Goal: Navigation & Orientation: Find specific page/section

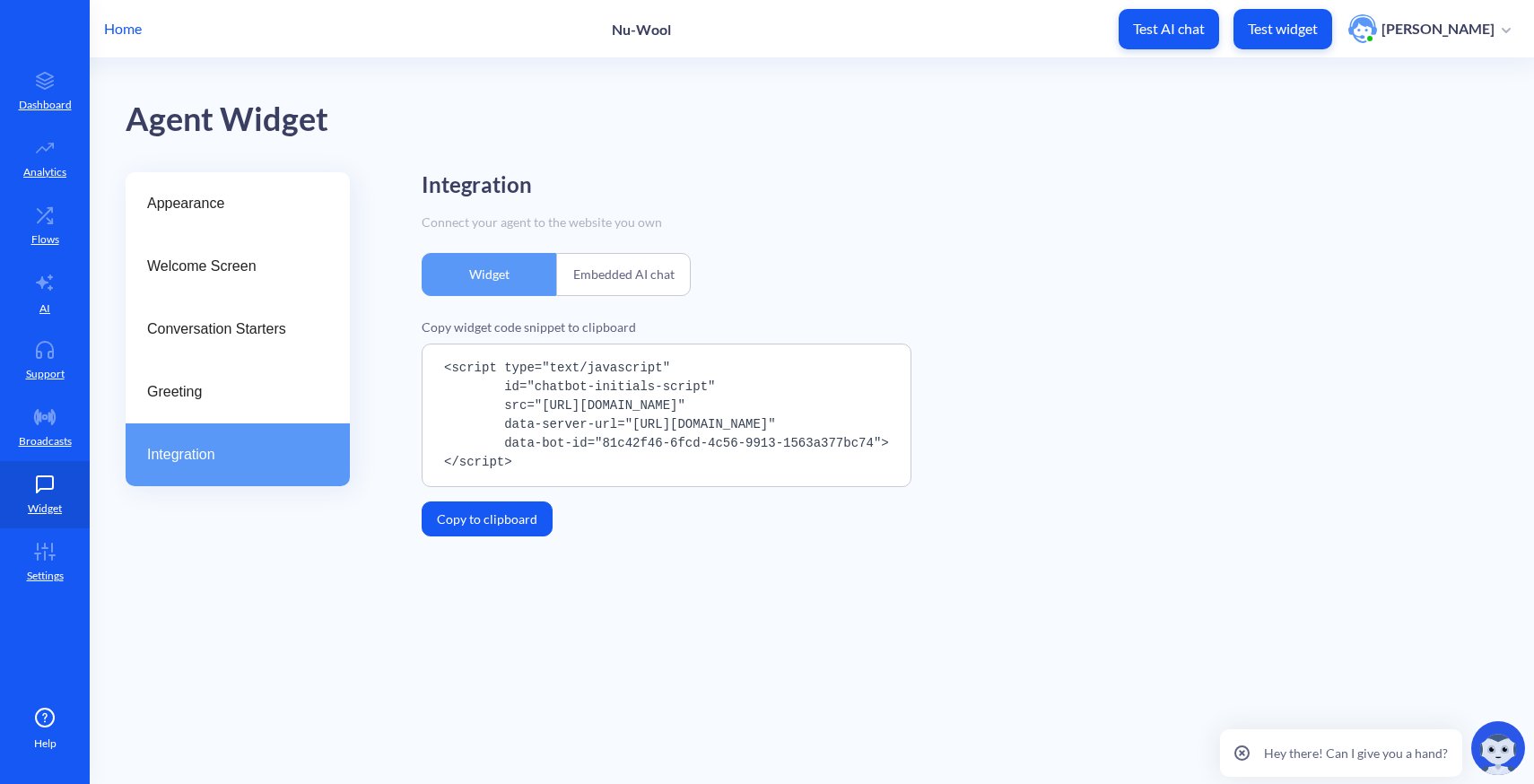
click at [125, 23] on p "Home" at bounding box center [123, 29] width 38 height 22
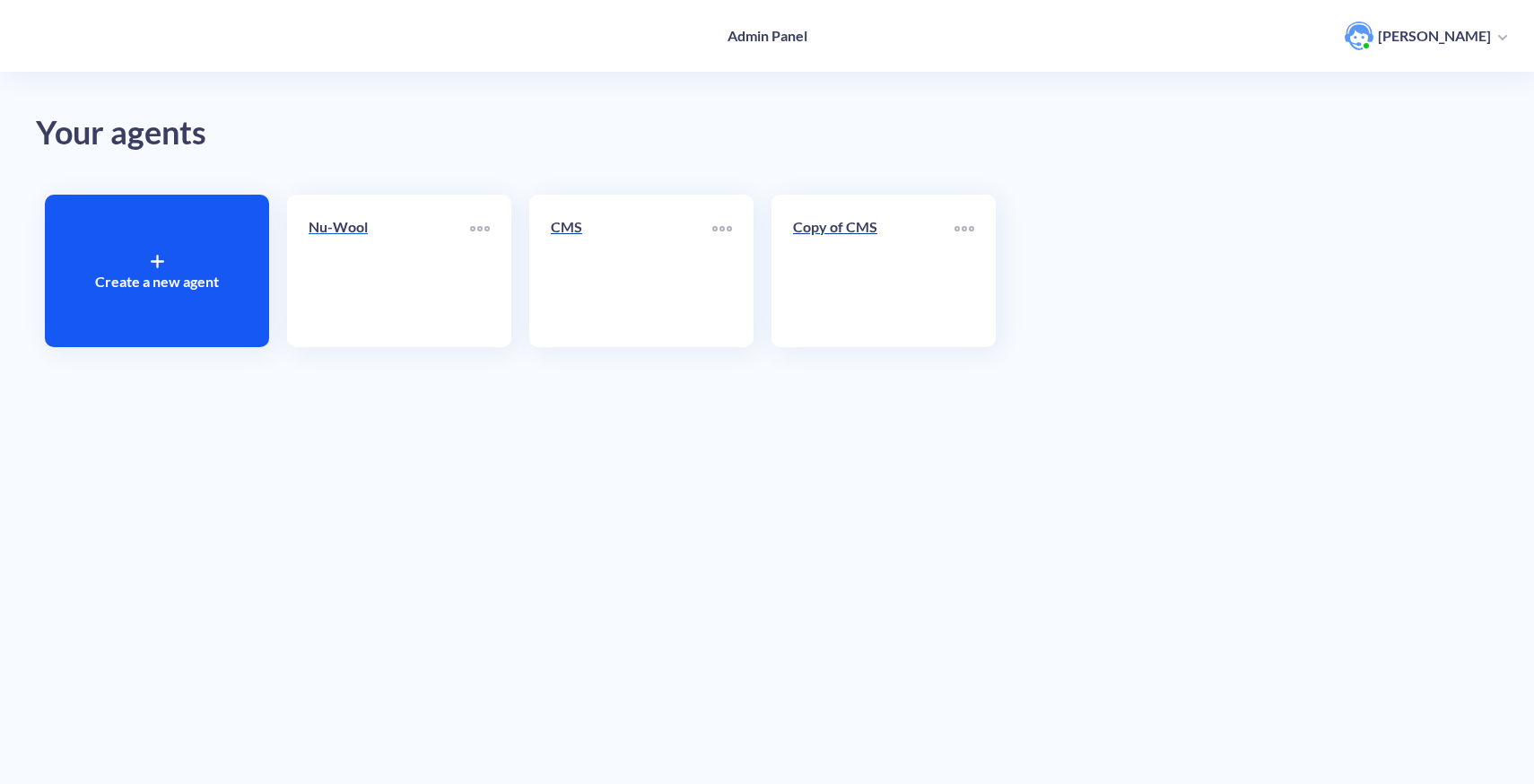
click at [402, 286] on link "Nu-Wool" at bounding box center [390, 271] width 162 height 110
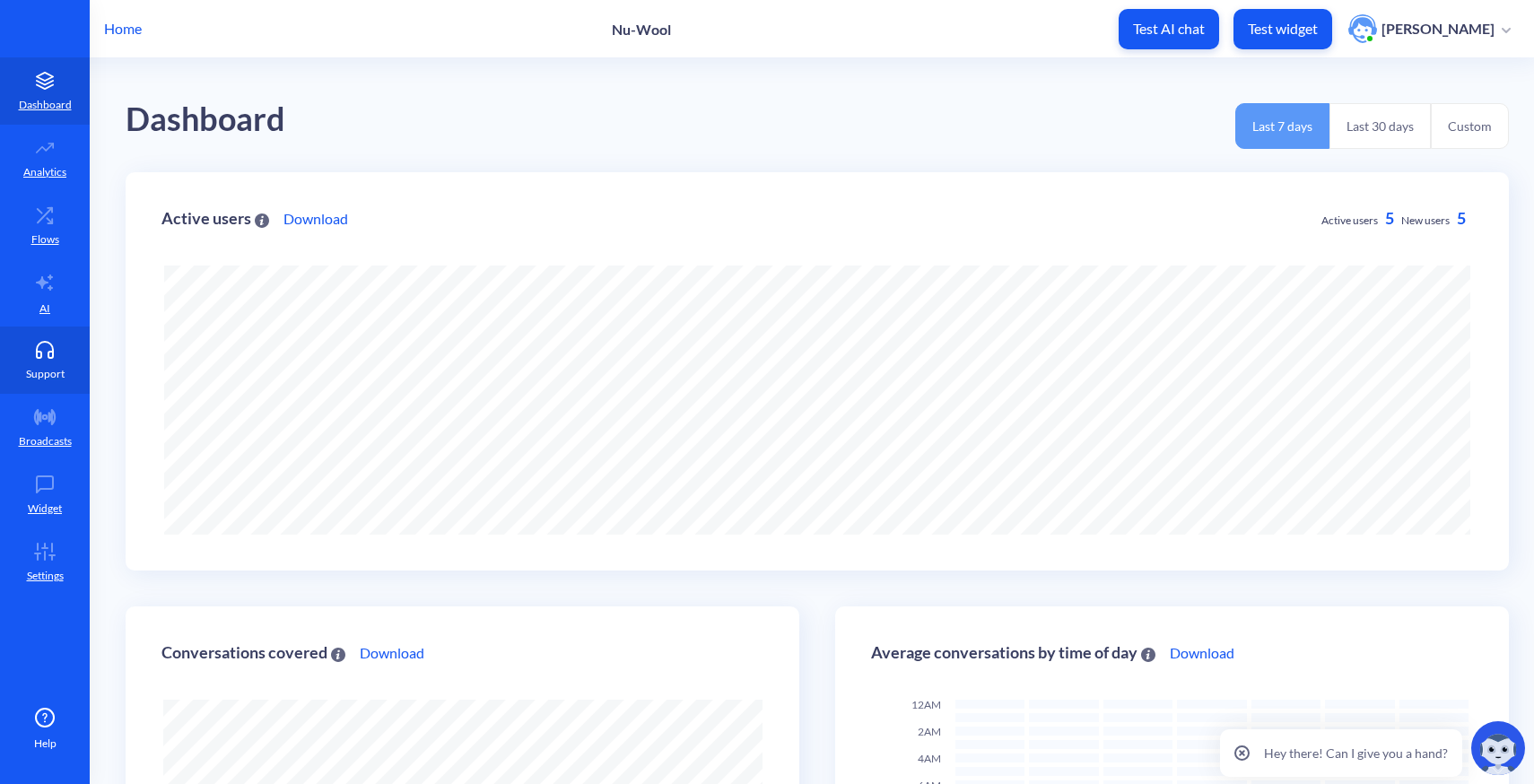
click at [50, 346] on icon at bounding box center [45, 350] width 36 height 18
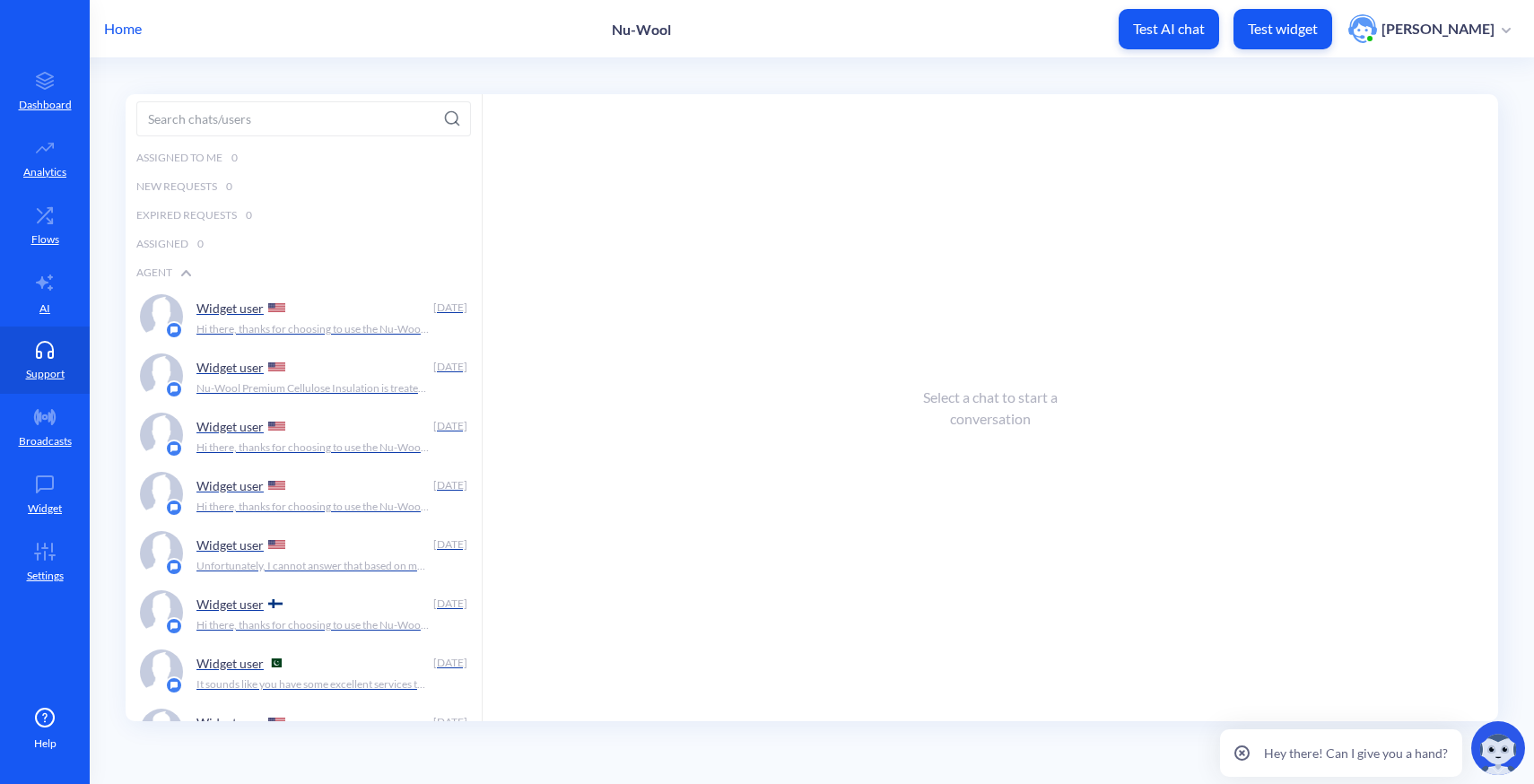
click at [121, 31] on p "Home" at bounding box center [123, 29] width 38 height 22
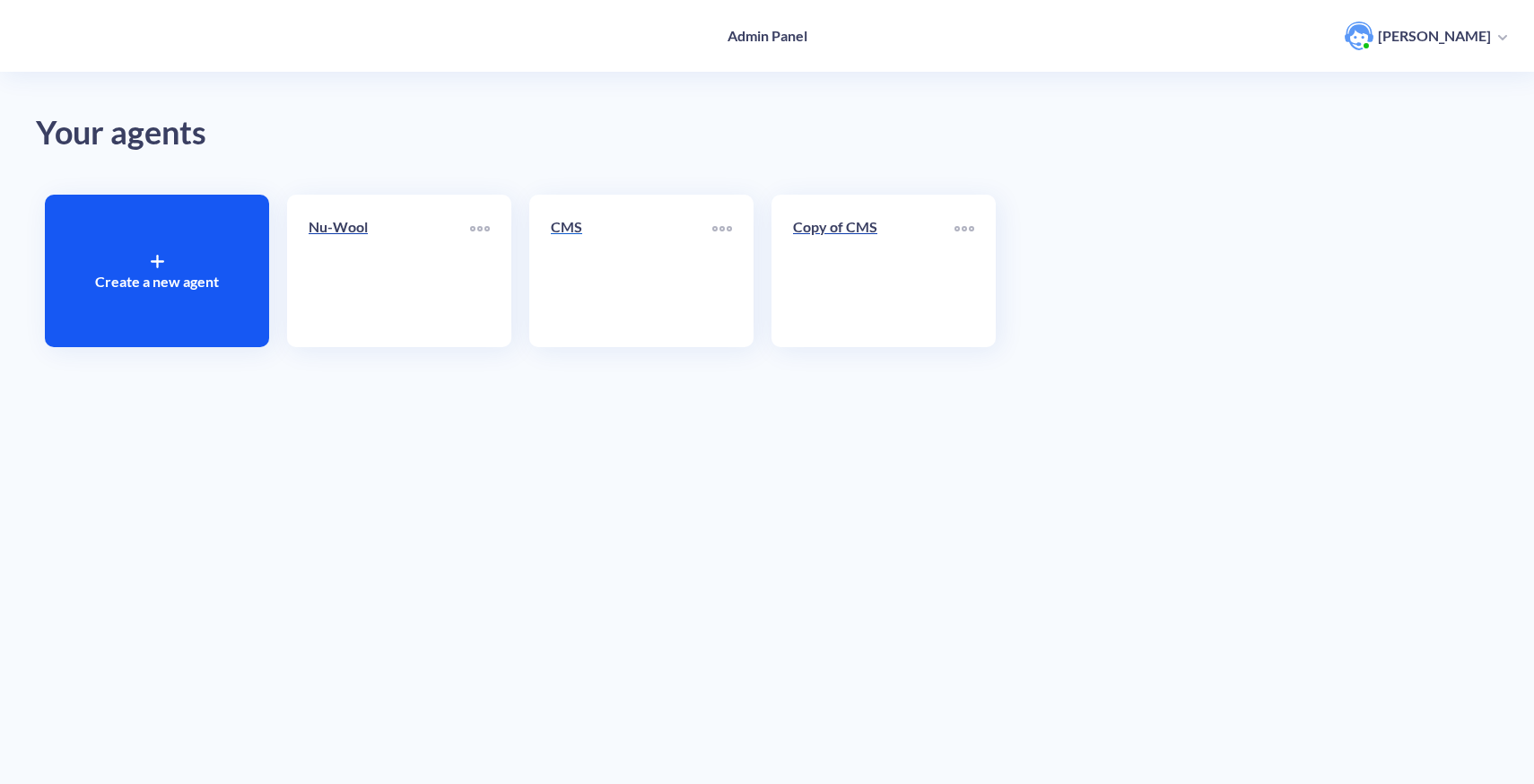
click at [629, 276] on link "CMS" at bounding box center [632, 271] width 162 height 110
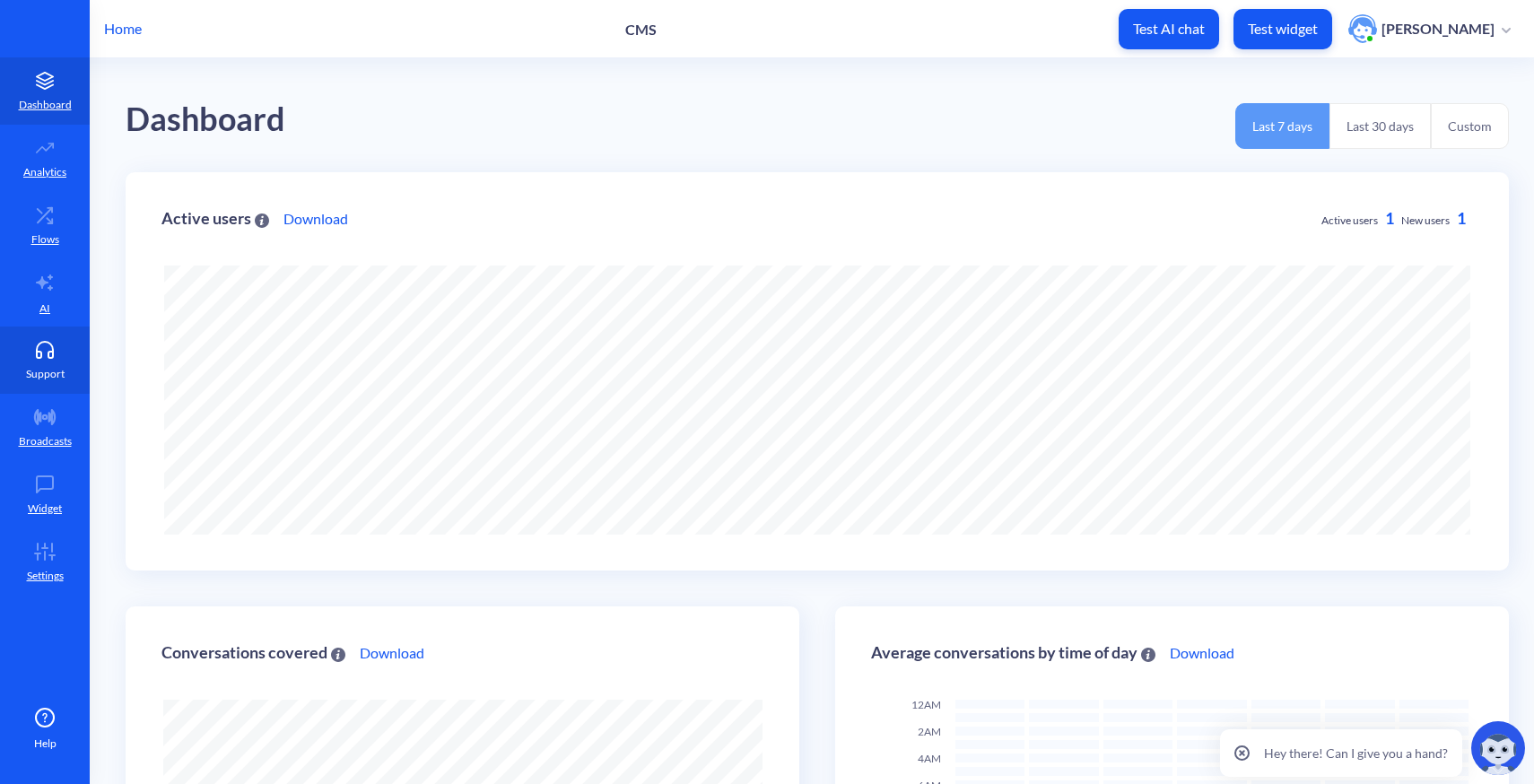
scroll to position [784, 1534]
click at [39, 368] on p "Support" at bounding box center [45, 374] width 39 height 16
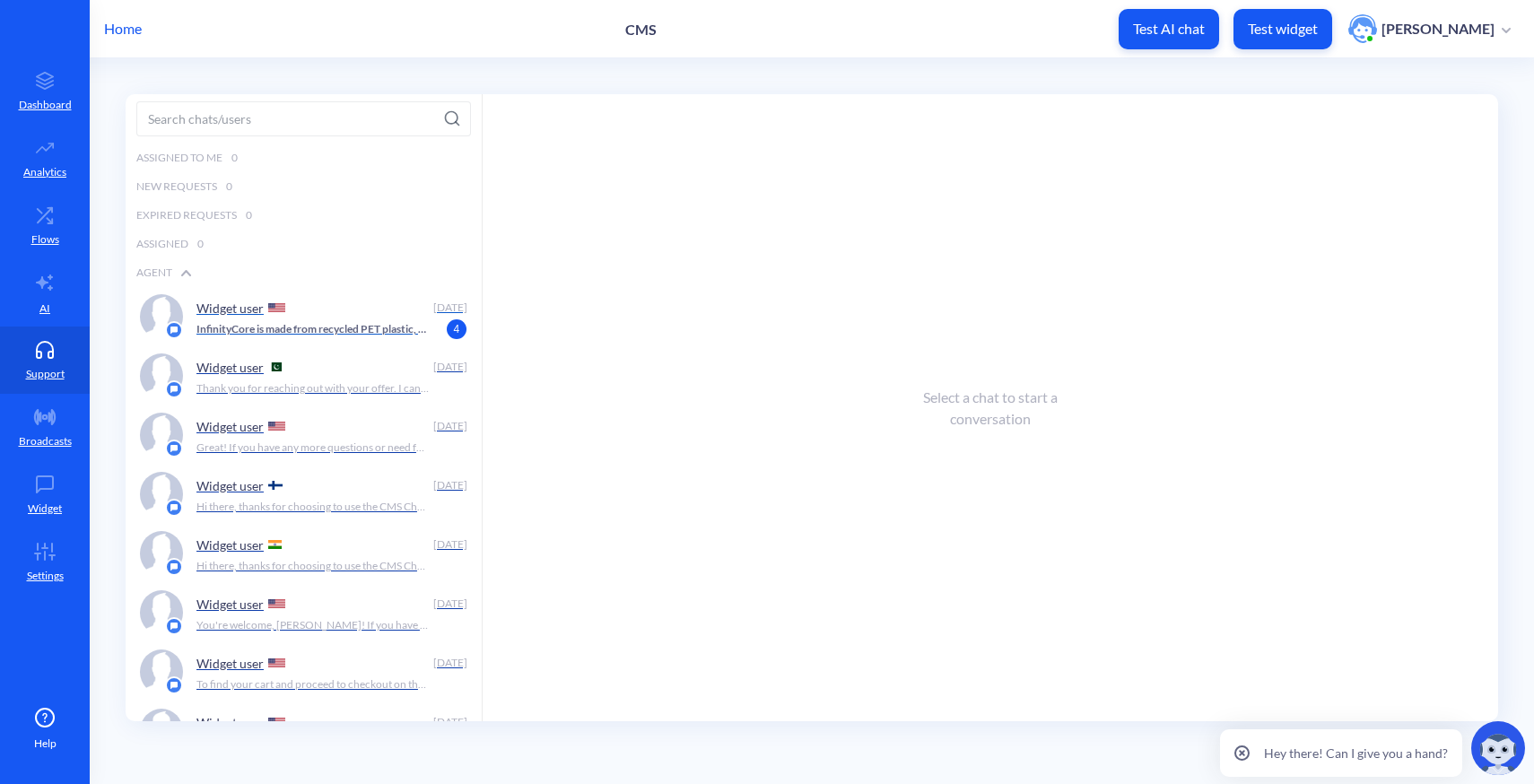
click at [287, 334] on p "InfinityCore is made from recycled PET plastic, primarily sourced from recycled…" at bounding box center [313, 329] width 233 height 16
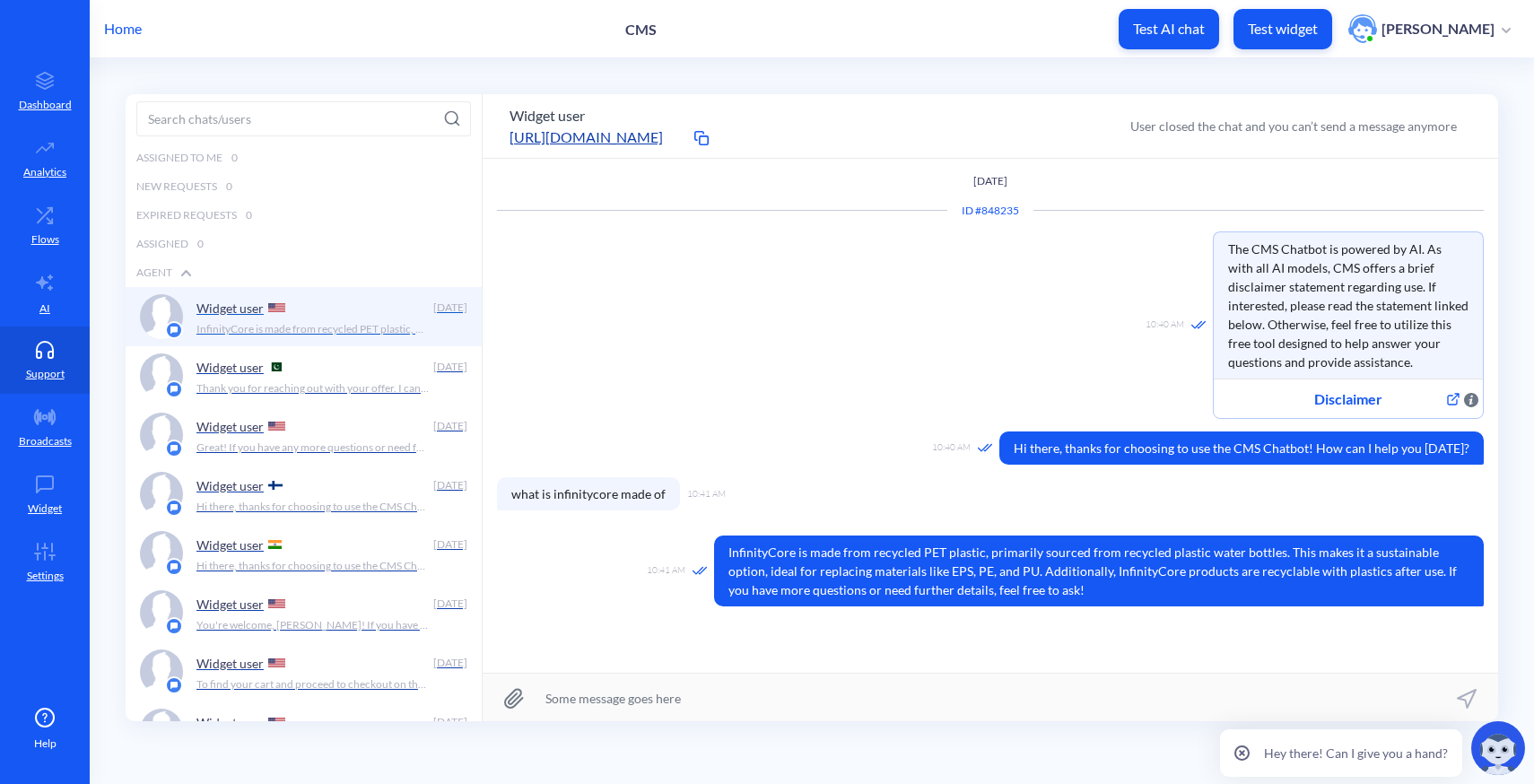
scroll to position [1, 0]
click at [119, 33] on p "Home" at bounding box center [123, 29] width 38 height 22
